Goal: Information Seeking & Learning: Learn about a topic

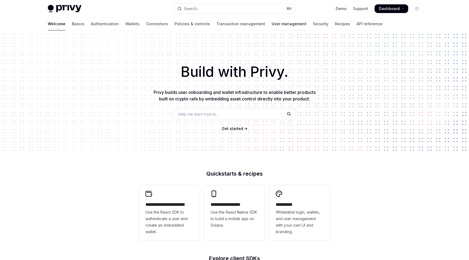
click at [272, 21] on link "User management" at bounding box center [289, 23] width 35 height 13
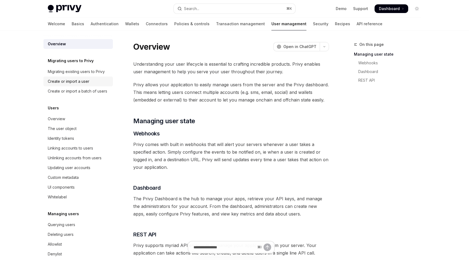
click at [72, 81] on div "Create or import a user" at bounding box center [69, 81] width 42 height 7
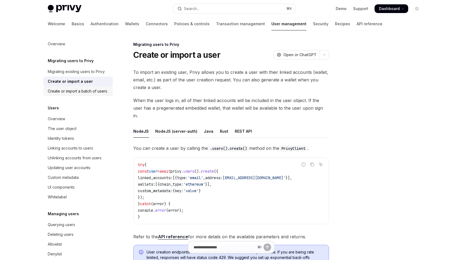
click at [74, 94] on div "Create or import a batch of users" at bounding box center [77, 91] width 59 height 7
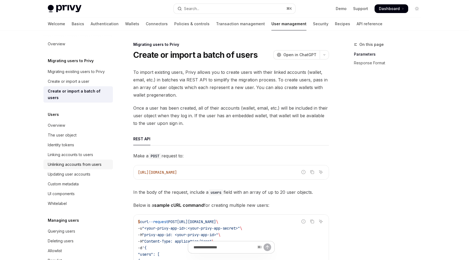
scroll to position [47, 0]
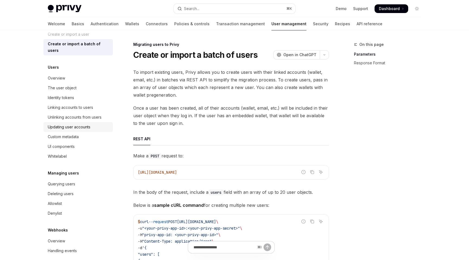
click at [72, 124] on div "Updating user accounts" at bounding box center [69, 127] width 43 height 7
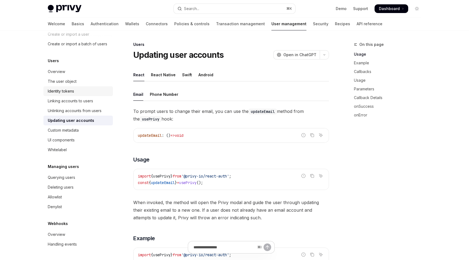
click at [72, 88] on div "Identity tokens" at bounding box center [61, 91] width 26 height 7
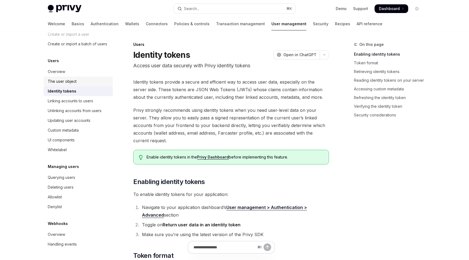
click at [72, 81] on div "The user object" at bounding box center [62, 81] width 29 height 7
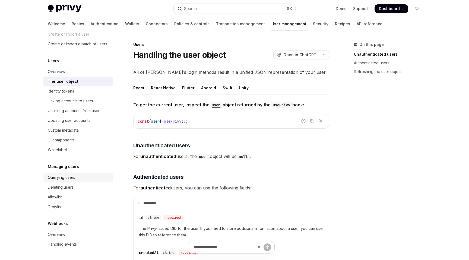
click at [72, 176] on div "Querying users" at bounding box center [61, 177] width 27 height 7
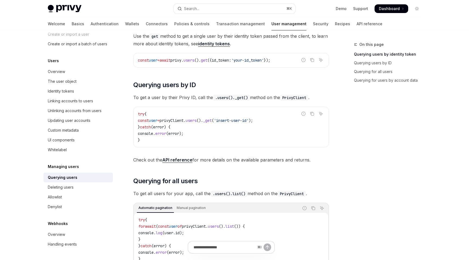
scroll to position [89, 0]
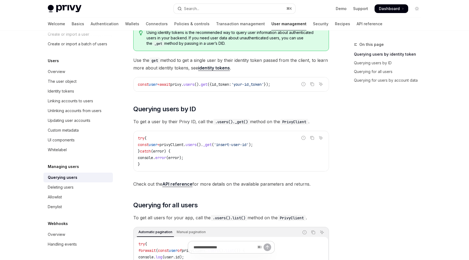
click at [186, 183] on link "API reference" at bounding box center [177, 184] width 30 height 6
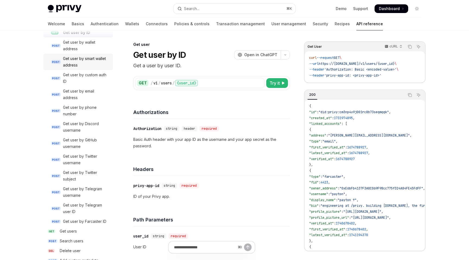
scroll to position [509, 0]
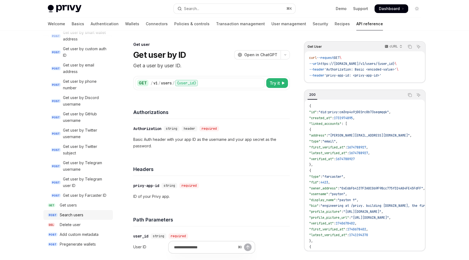
click at [78, 216] on div "Search users" at bounding box center [72, 215] width 24 height 7
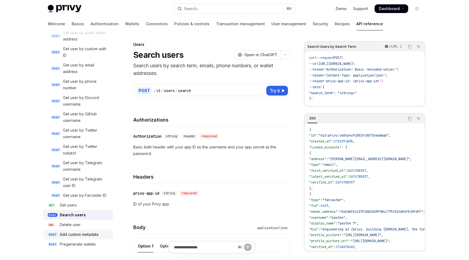
click at [85, 232] on div "Add custom metadata" at bounding box center [79, 234] width 39 height 7
type textarea "*"
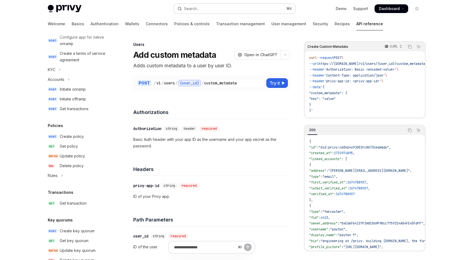
scroll to position [193, 0]
